Goal: Obtain resource: Download file/media

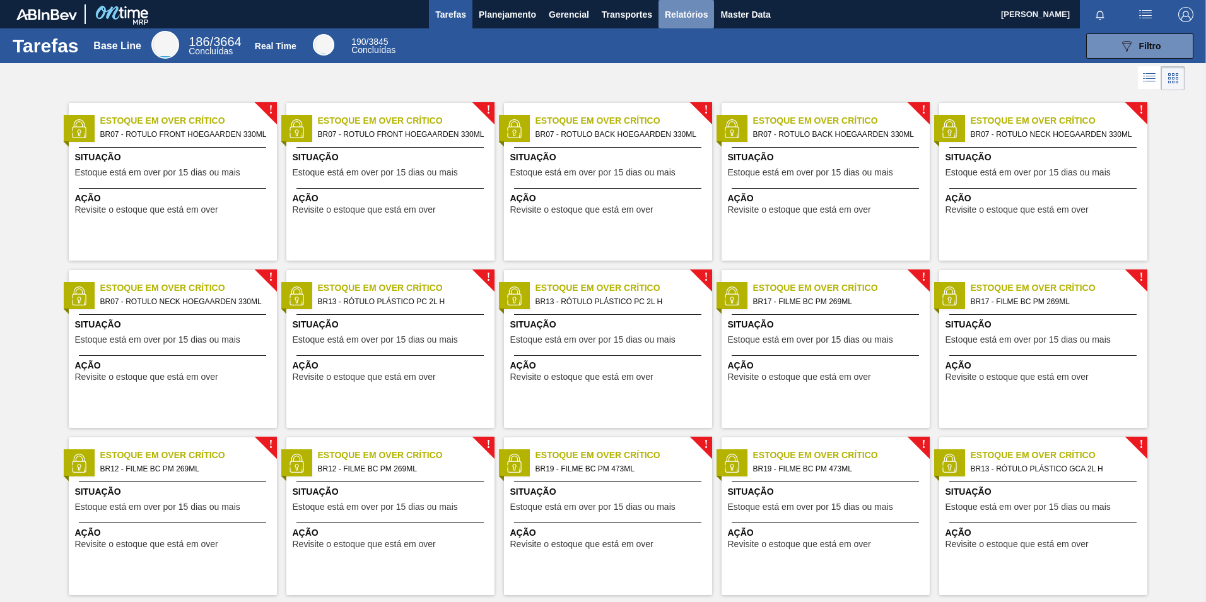
click at [660, 13] on button "Relatórios" at bounding box center [685, 14] width 55 height 28
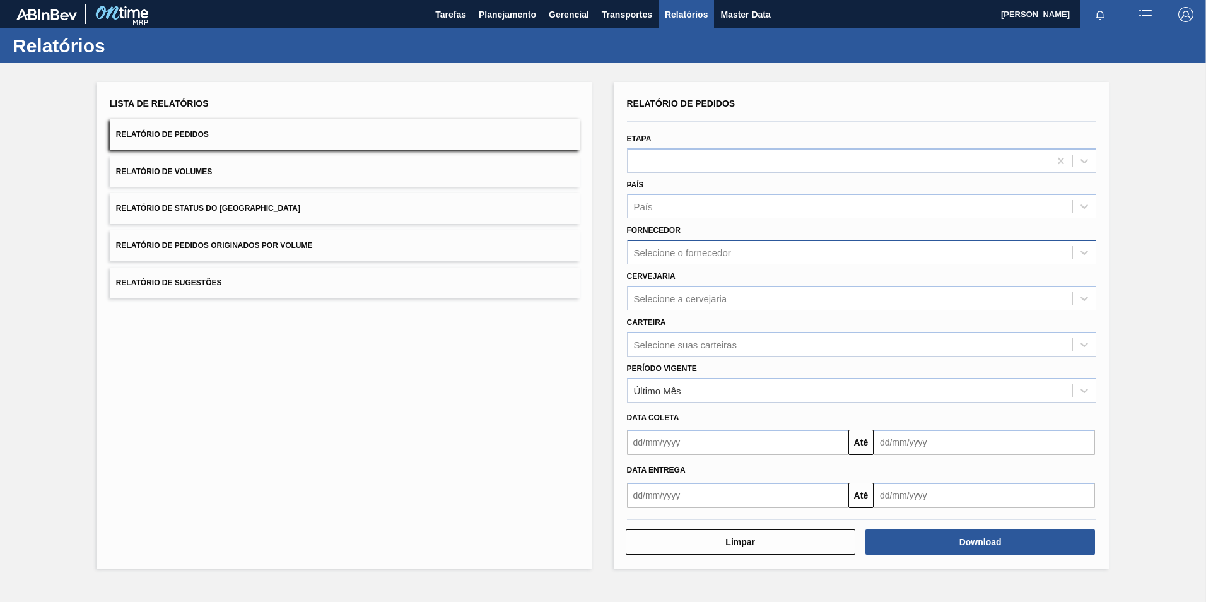
click at [671, 254] on div "Selecione o fornecedor" at bounding box center [682, 252] width 97 height 11
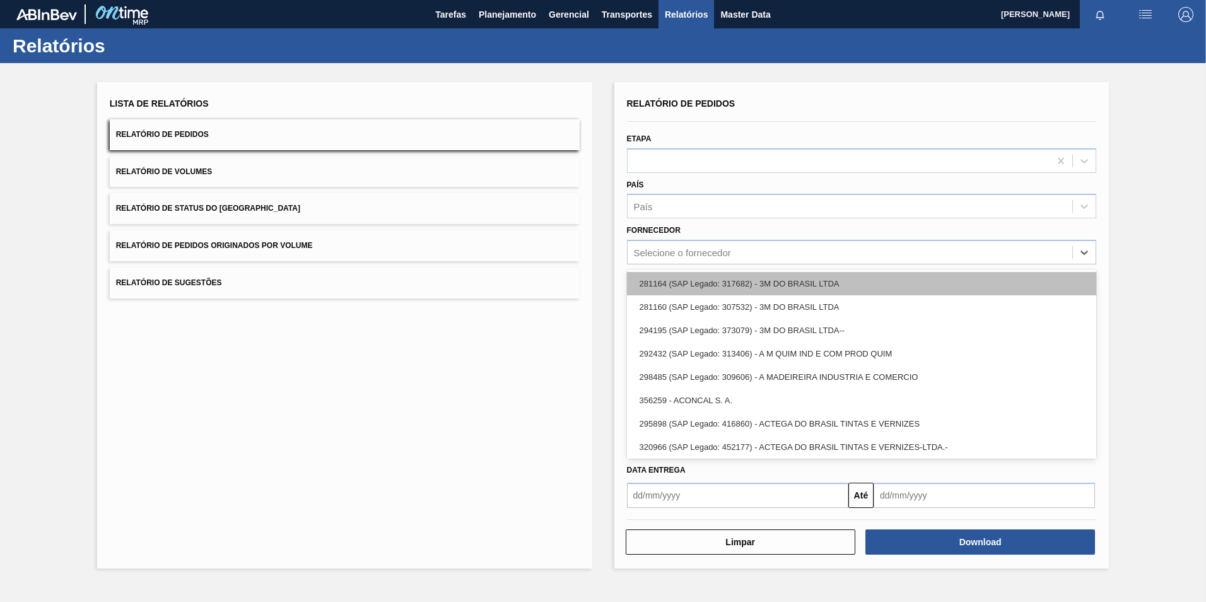
paste input "293250"
type input "293250"
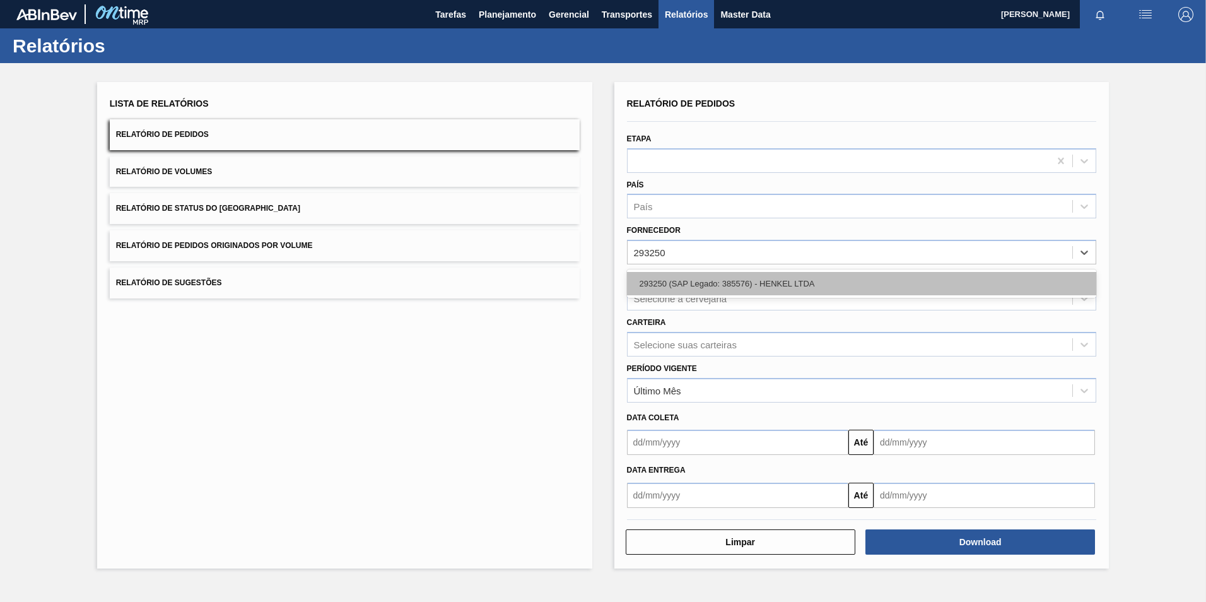
click at [682, 284] on div "293250 (SAP Legado: 385576) - HENKEL LTDA" at bounding box center [862, 283] width 470 height 23
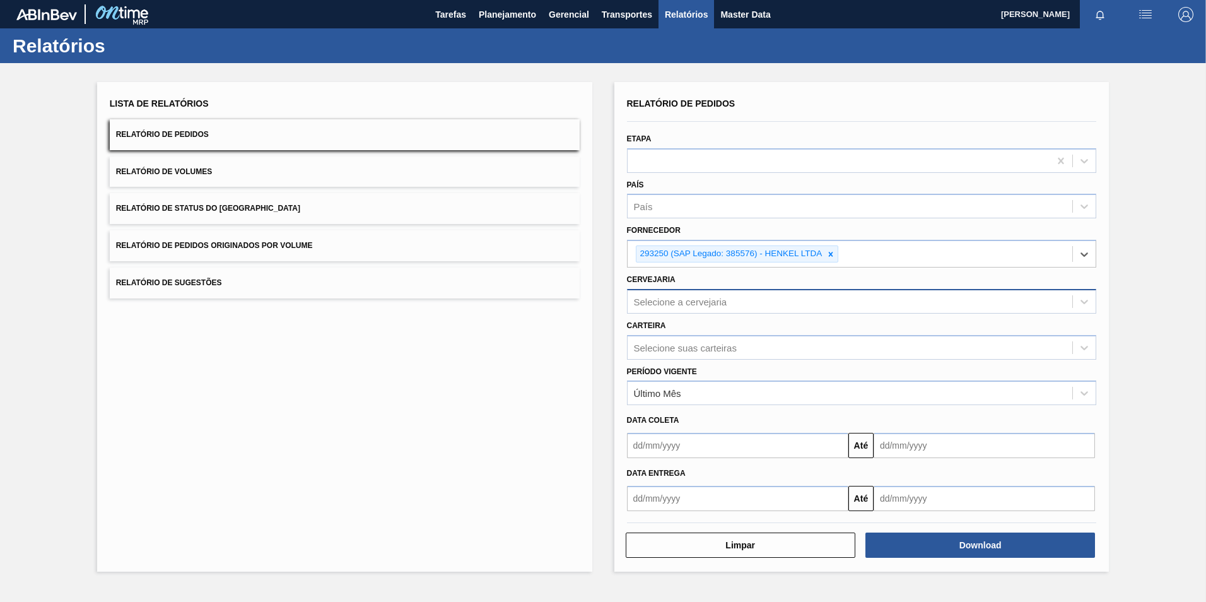
click at [661, 298] on div "Selecione a cervejaria" at bounding box center [680, 301] width 93 height 11
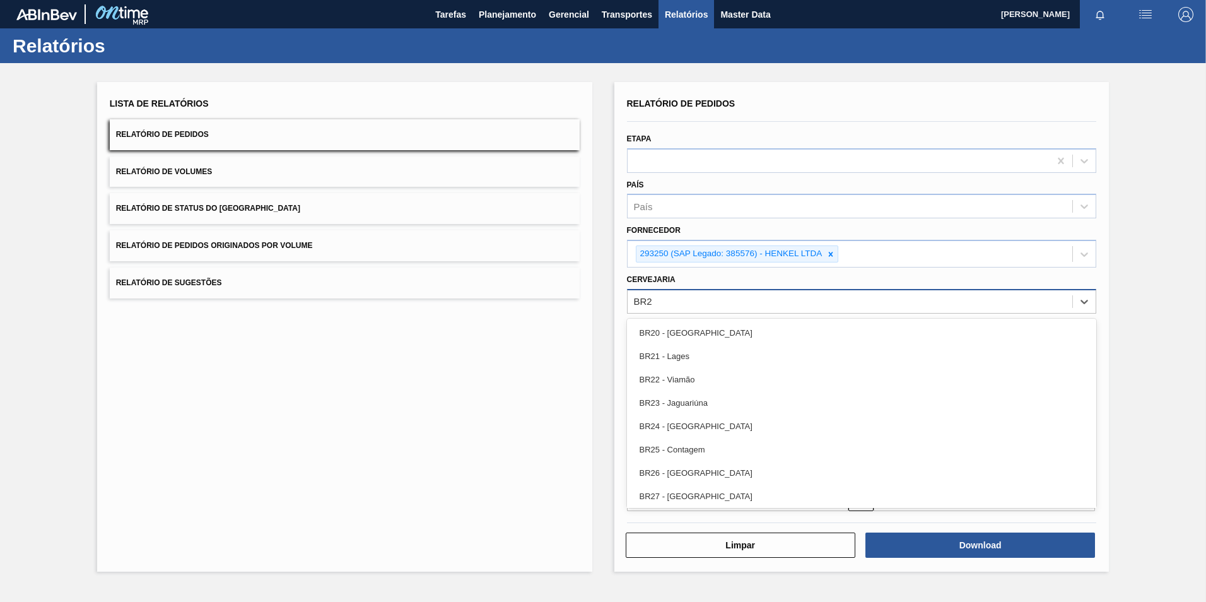
type input "BR26"
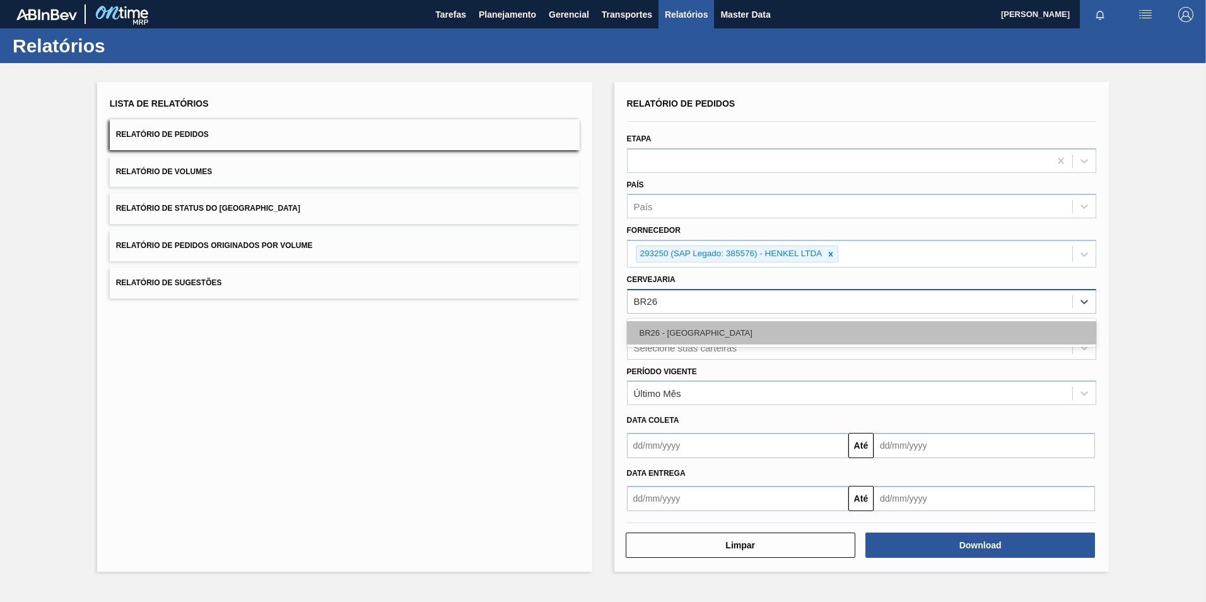
click at [684, 324] on div "BR26 - [GEOGRAPHIC_DATA]" at bounding box center [862, 332] width 470 height 23
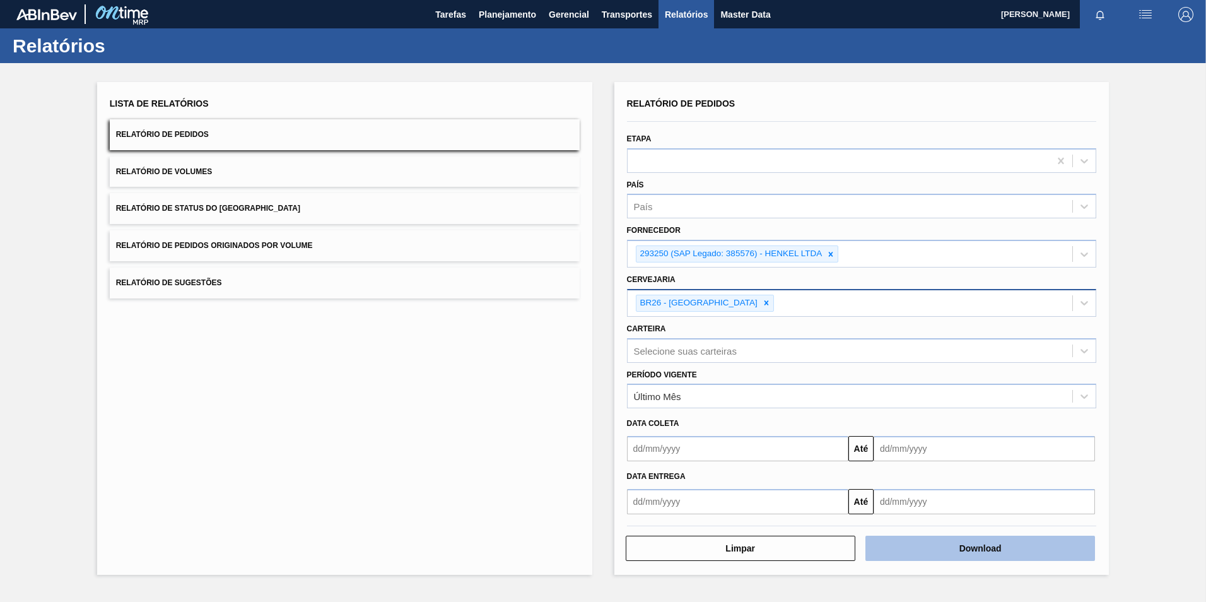
click at [982, 548] on button "Download" at bounding box center [980, 547] width 230 height 25
